Goal: Transaction & Acquisition: Obtain resource

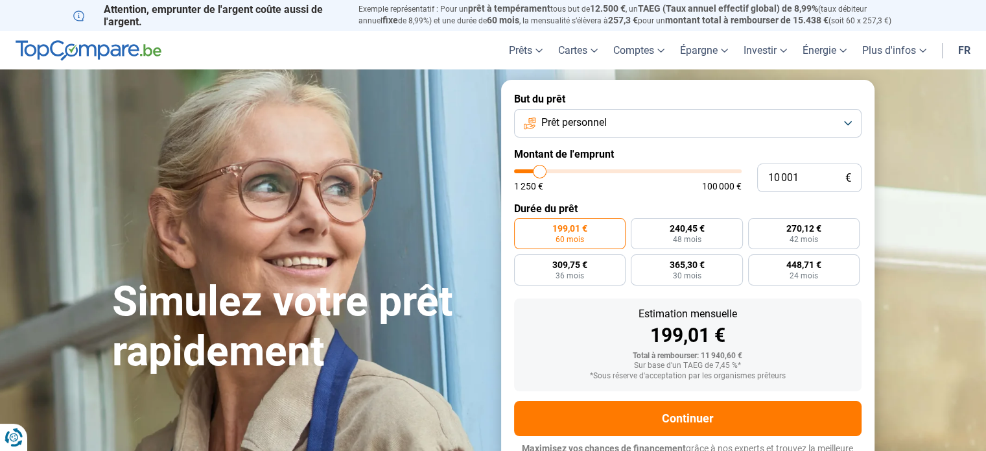
click at [599, 119] on span "Prêt personnel" at bounding box center [573, 122] width 65 height 14
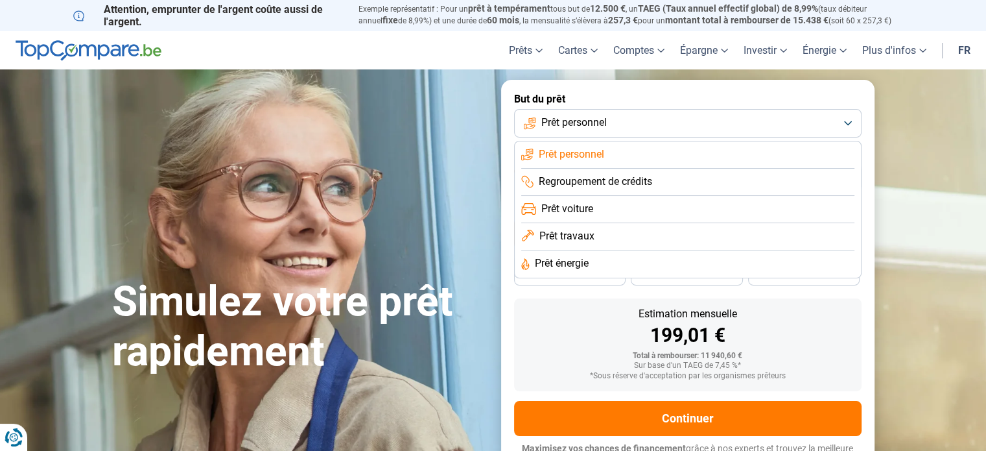
click at [600, 119] on span "Prêt personnel" at bounding box center [573, 122] width 65 height 14
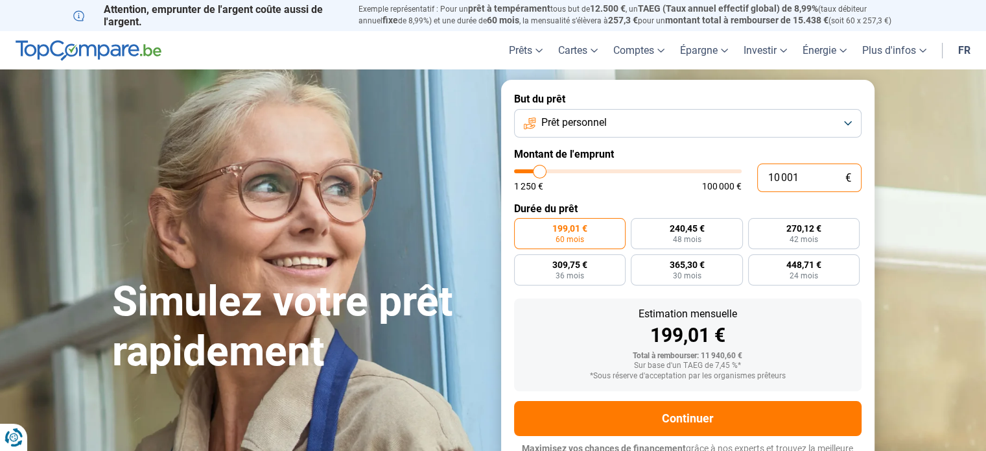
drag, startPoint x: 801, startPoint y: 182, endPoint x: 750, endPoint y: 182, distance: 51.2
click at [750, 182] on div "10 001 € 1 250 € 100 000 €" at bounding box center [688, 177] width 348 height 29
type input "5"
type input "1250"
type input "50"
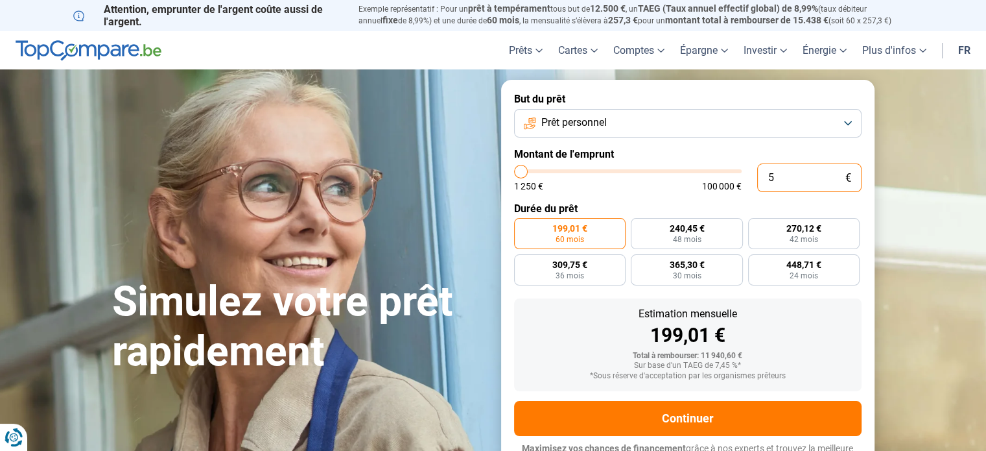
type input "1250"
type input "500"
type input "1250"
type input "5 000"
type input "5000"
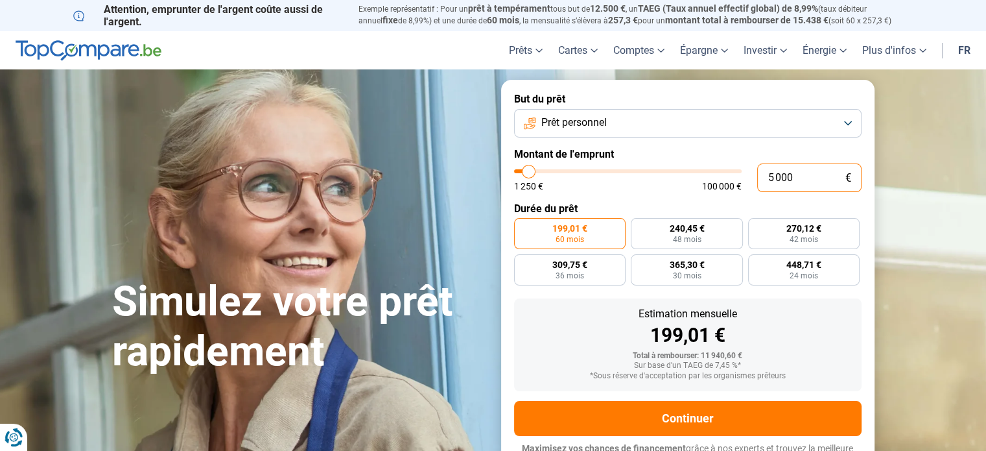
radio input "true"
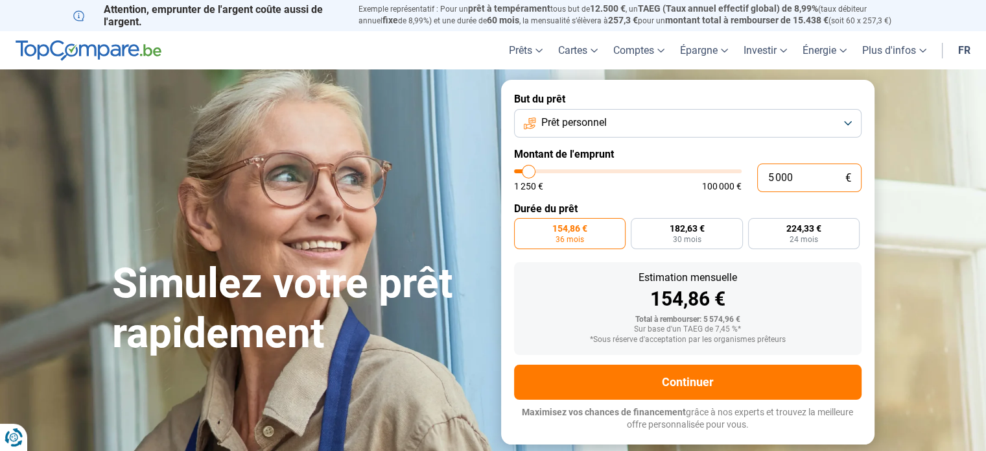
type input "5 000"
click at [452, 329] on h1 "Simulez votre prêt rapidement" at bounding box center [298, 309] width 373 height 100
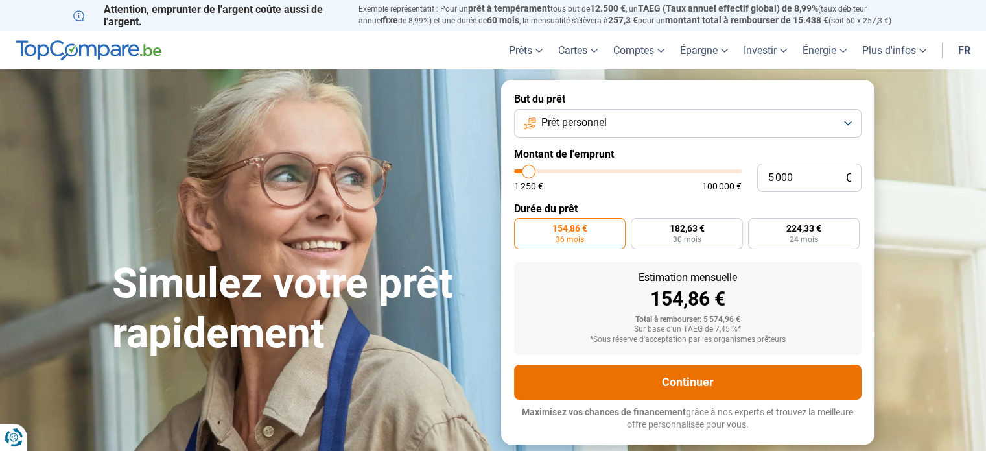
click at [630, 369] on button "Continuer" at bounding box center [688, 381] width 348 height 35
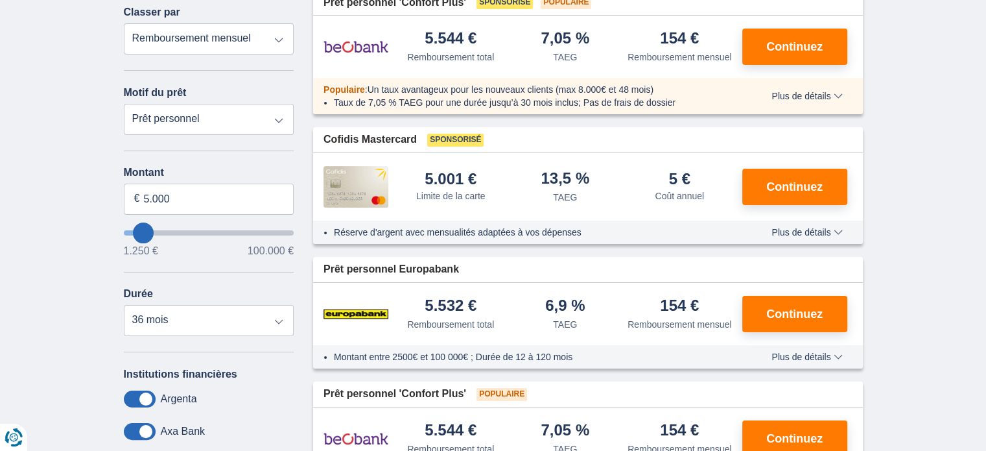
scroll to position [65, 0]
